Goal: Information Seeking & Learning: Learn about a topic

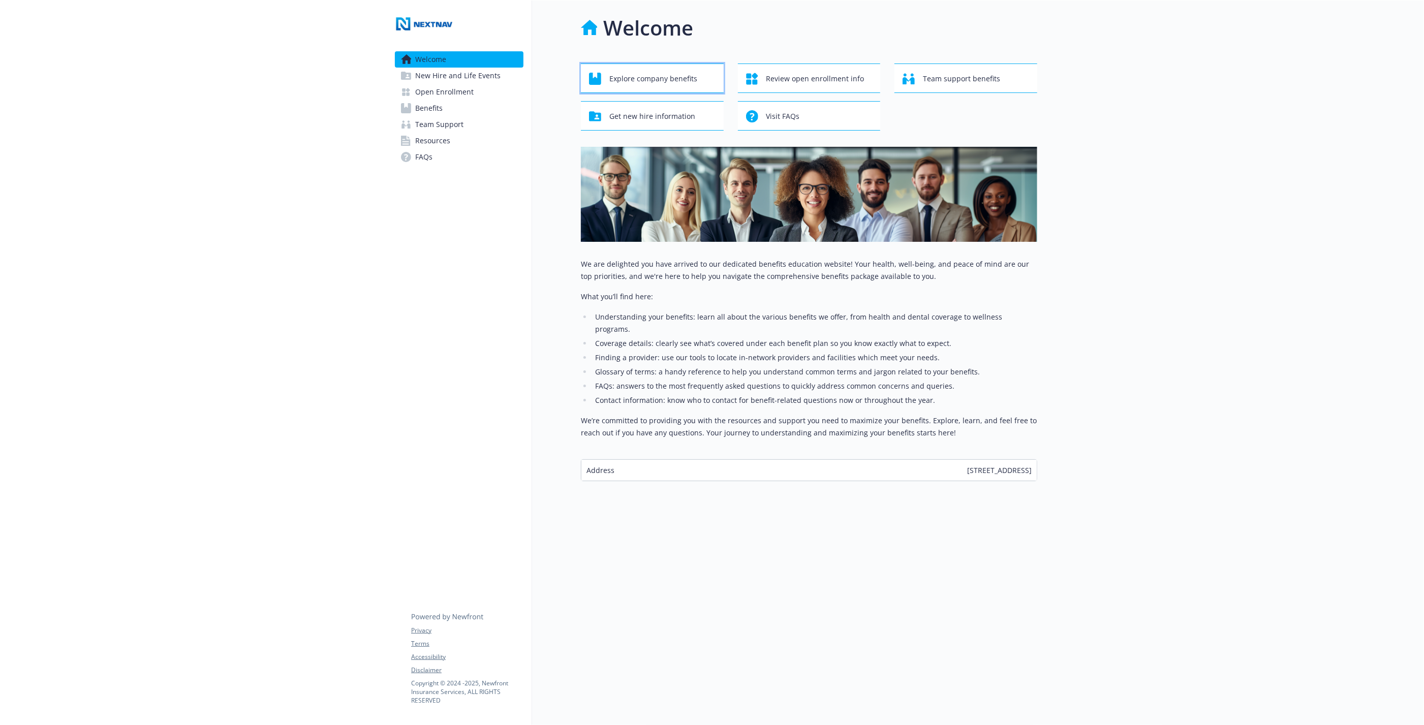
click at [671, 79] on span "Explore company benefits" at bounding box center [653, 78] width 88 height 19
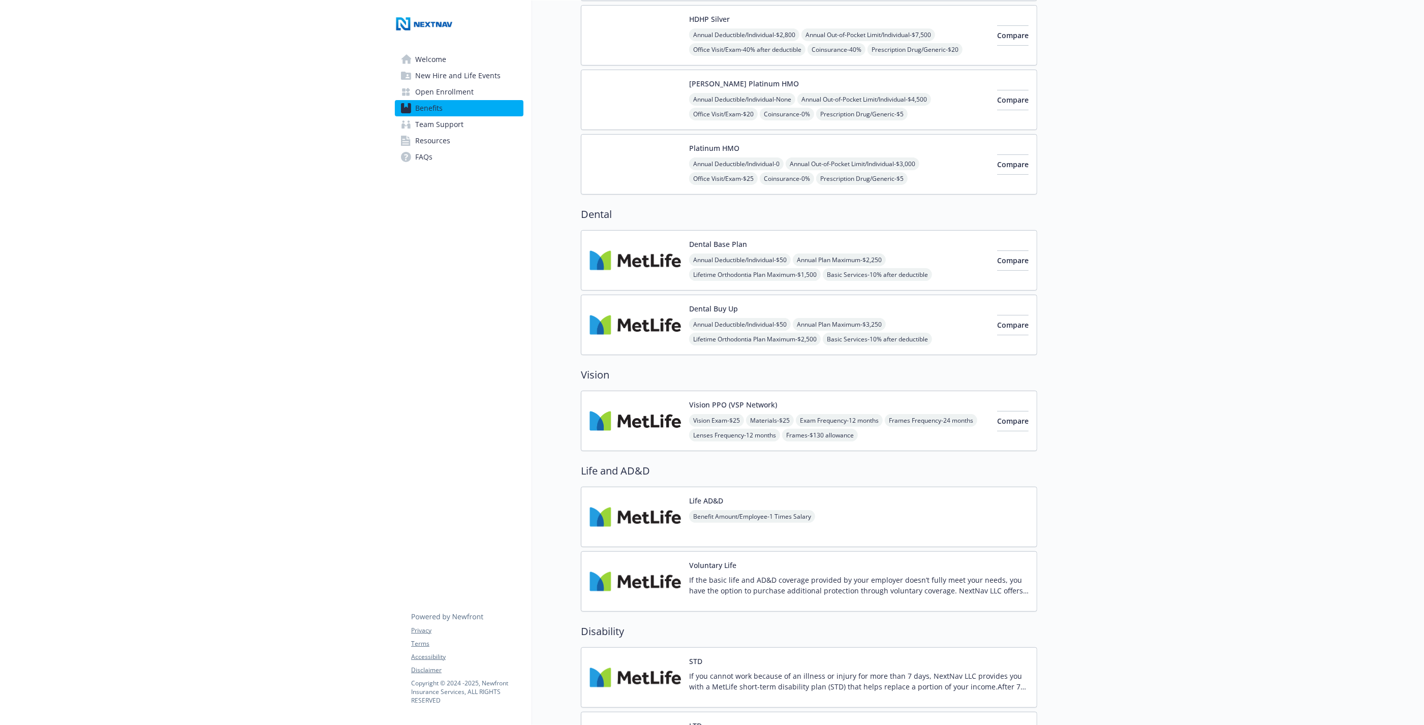
scroll to position [170, 0]
